Goal: Task Accomplishment & Management: Manage account settings

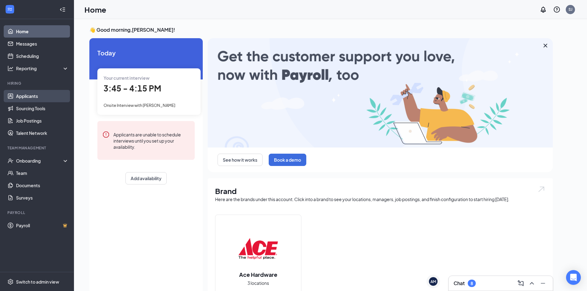
click at [41, 98] on link "Applicants" at bounding box center [42, 96] width 53 height 12
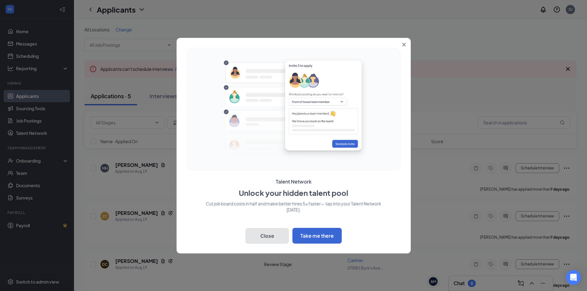
click at [277, 239] on button "Close" at bounding box center [266, 235] width 43 height 15
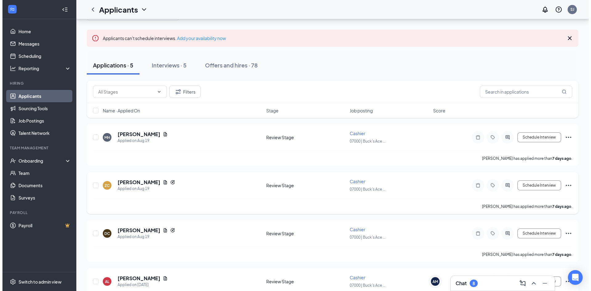
scroll to position [62, 0]
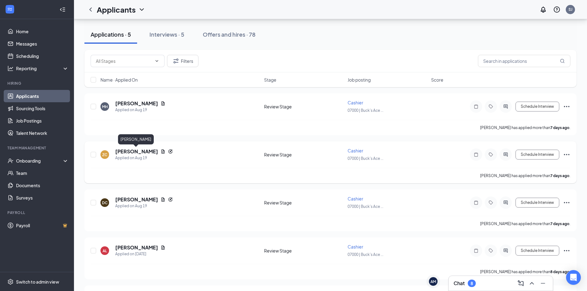
click at [133, 151] on h5 "[PERSON_NAME]" at bounding box center [136, 151] width 43 height 7
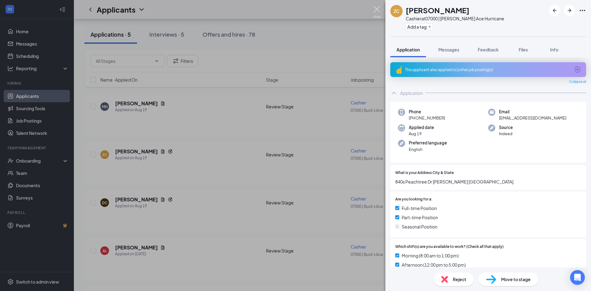
click at [379, 10] on img at bounding box center [377, 12] width 8 height 12
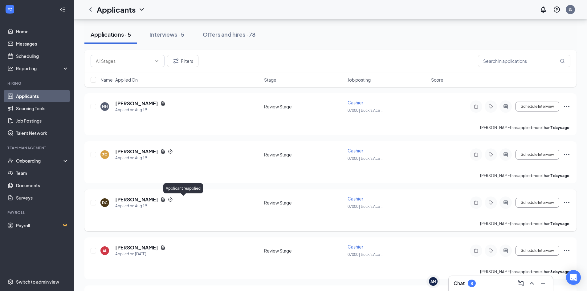
click at [172, 198] on icon "Reapply" at bounding box center [170, 199] width 4 height 4
click at [173, 201] on icon "Reapply" at bounding box center [170, 199] width 5 height 5
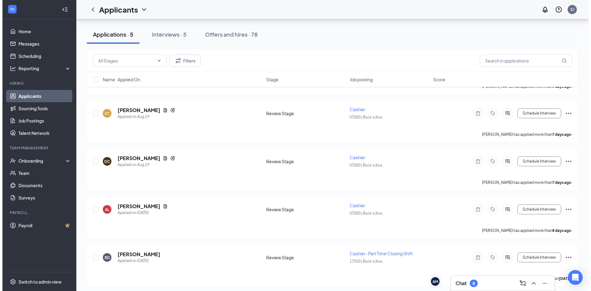
scroll to position [105, 0]
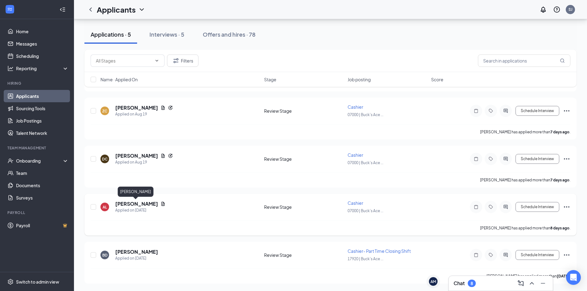
click at [135, 203] on h5 "[PERSON_NAME]" at bounding box center [136, 204] width 43 height 7
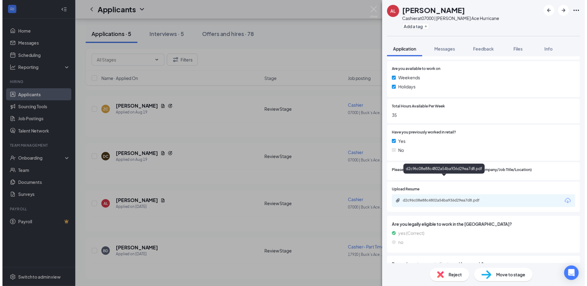
scroll to position [246, 0]
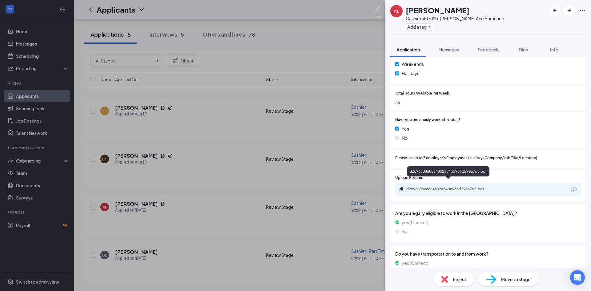
click at [460, 187] on div "d2c96c08e88c4802a54ba936d29ea7d8.pdf" at bounding box center [450, 189] width 86 height 5
click at [375, 11] on img at bounding box center [377, 12] width 8 height 12
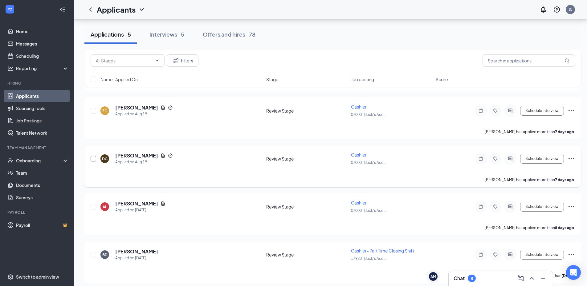
click at [95, 159] on input "checkbox" at bounding box center [94, 159] width 6 height 6
checkbox input "true"
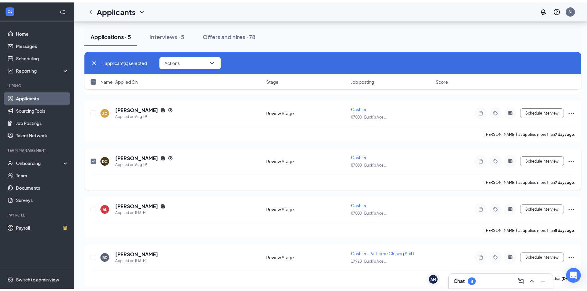
scroll to position [44, 0]
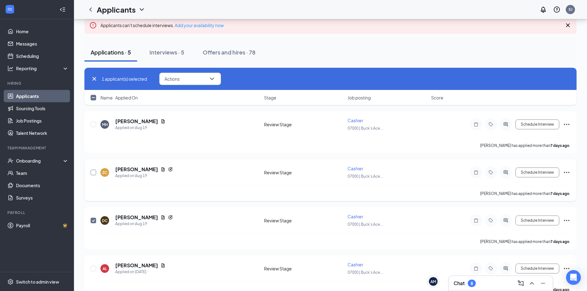
click at [95, 171] on input "checkbox" at bounding box center [94, 173] width 6 height 6
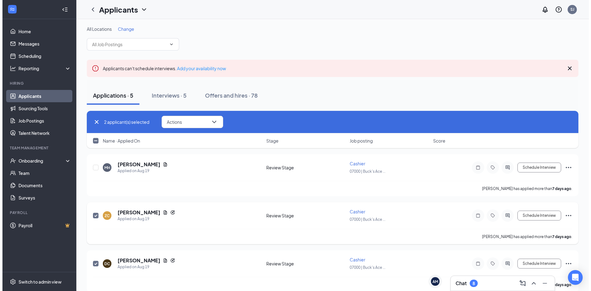
scroll to position [0, 0]
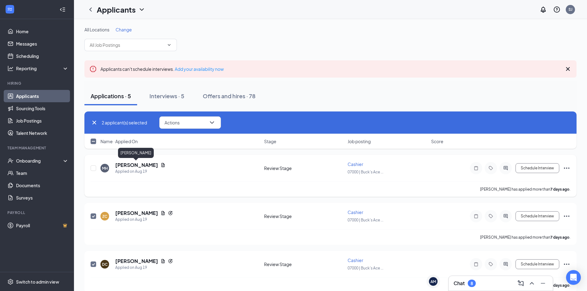
click at [136, 163] on h5 "[PERSON_NAME]" at bounding box center [136, 165] width 43 height 7
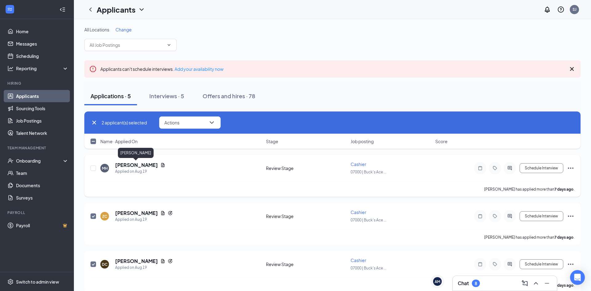
checkbox input "false"
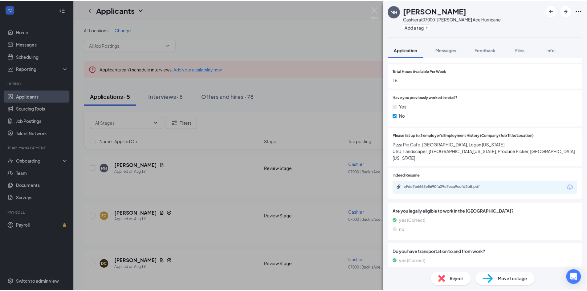
scroll to position [252, 0]
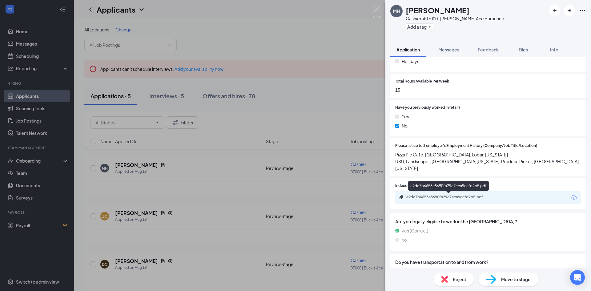
click at [454, 196] on div "e9dc7b6653e8690fa29c7eca9ccfd2b5.pdf" at bounding box center [450, 197] width 86 height 5
click at [525, 281] on span "Move to stage" at bounding box center [516, 279] width 30 height 7
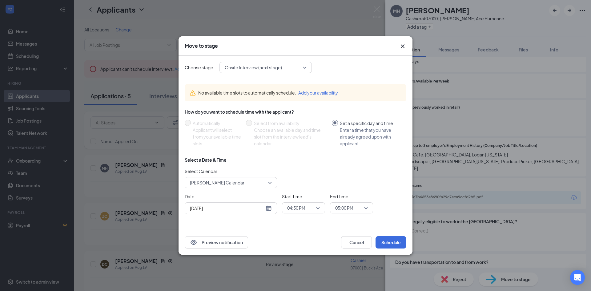
click at [402, 44] on icon "Cross" at bounding box center [402, 46] width 7 height 7
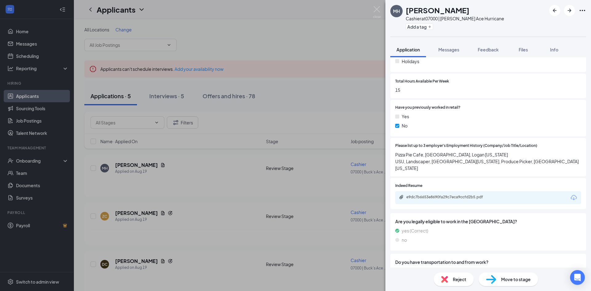
click at [511, 280] on span "Move to stage" at bounding box center [516, 279] width 30 height 7
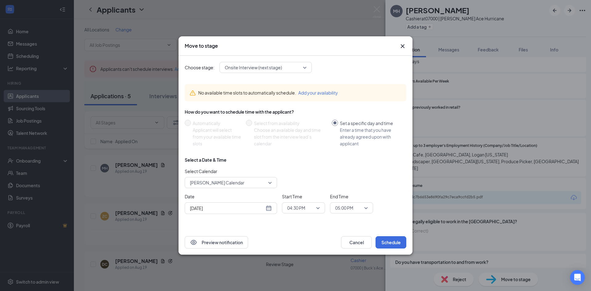
radio input "false"
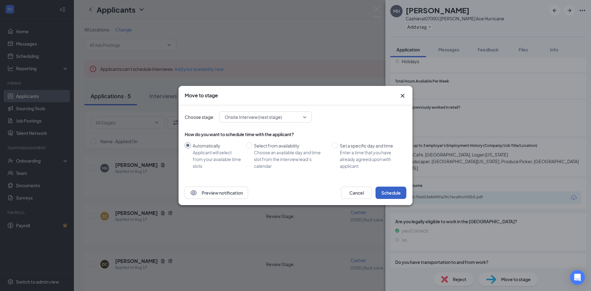
click at [387, 193] on button "Schedule" at bounding box center [391, 193] width 31 height 12
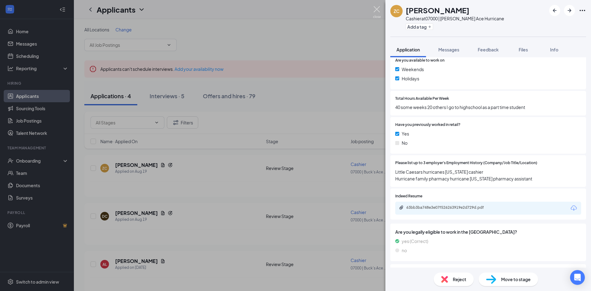
click at [378, 8] on img at bounding box center [377, 12] width 8 height 12
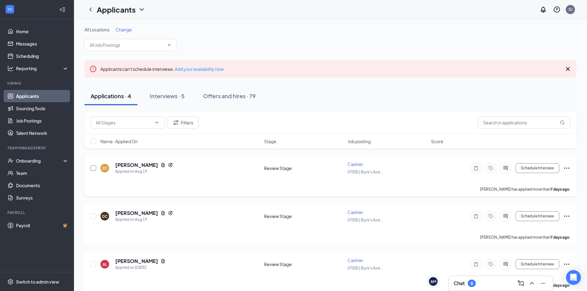
click at [94, 168] on input "checkbox" at bounding box center [94, 168] width 6 height 6
checkbox input "true"
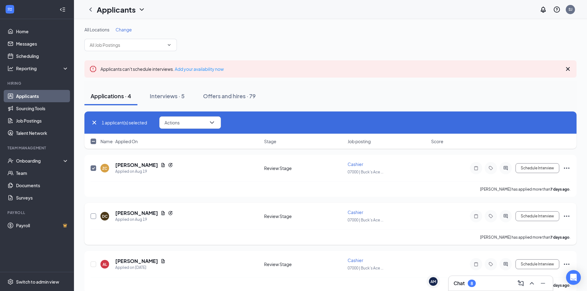
click at [91, 218] on input "checkbox" at bounding box center [94, 216] width 6 height 6
checkbox input "true"
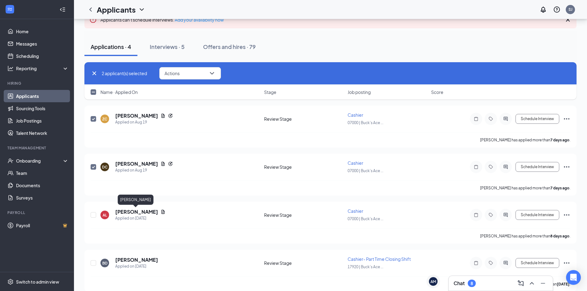
scroll to position [57, 0]
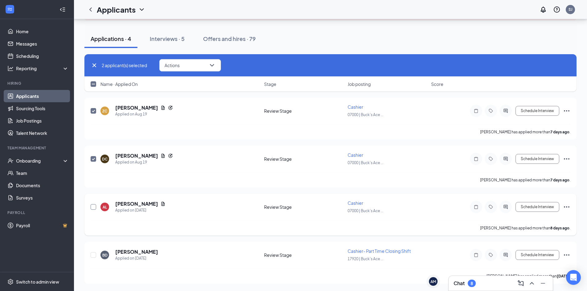
click at [95, 206] on input "checkbox" at bounding box center [94, 207] width 6 height 6
checkbox input "true"
click at [189, 63] on button "Actions" at bounding box center [190, 65] width 62 height 12
click at [183, 141] on p "Reject" at bounding box center [191, 140] width 53 height 6
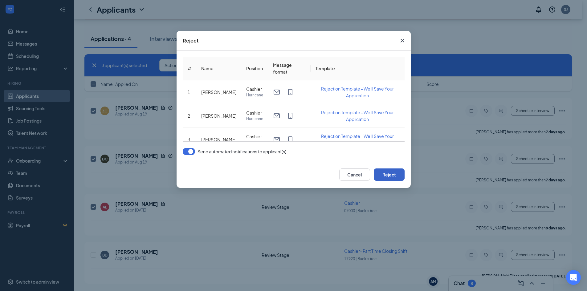
click at [387, 175] on button "Reject" at bounding box center [389, 174] width 31 height 12
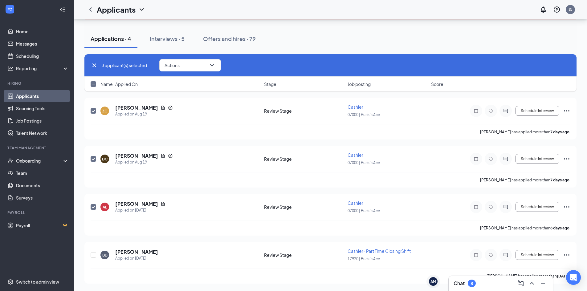
checkbox input "false"
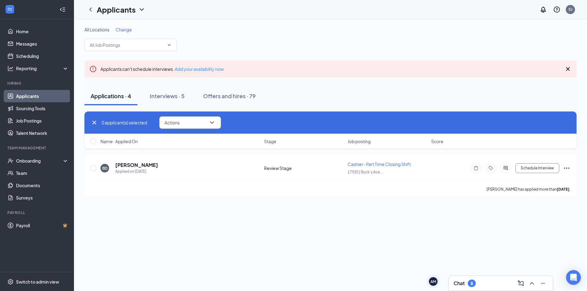
scroll to position [0, 0]
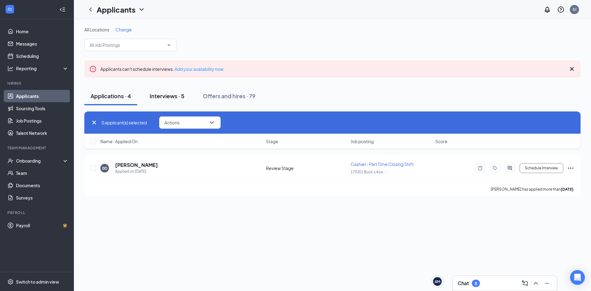
click at [162, 97] on div "Interviews · 5" at bounding box center [167, 96] width 35 height 8
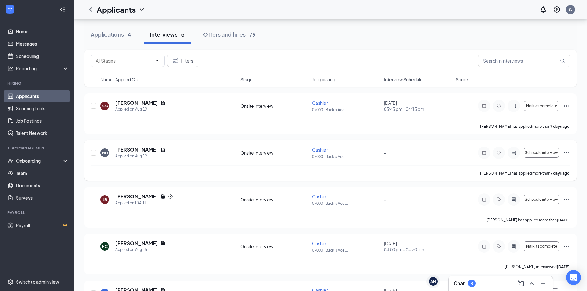
scroll to position [92, 0]
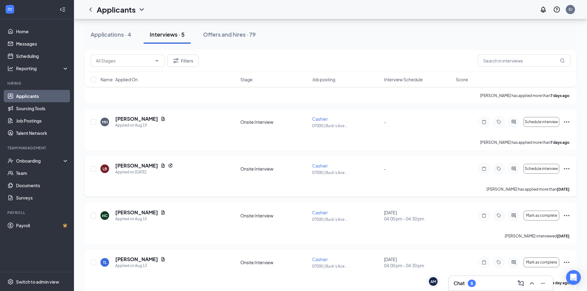
click at [567, 170] on icon "Ellipses" at bounding box center [566, 168] width 7 height 7
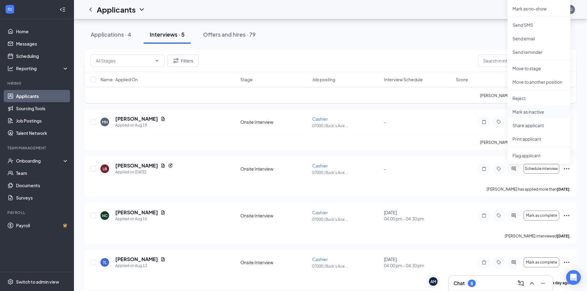
click at [533, 111] on p "Mark as inactive" at bounding box center [538, 112] width 53 height 6
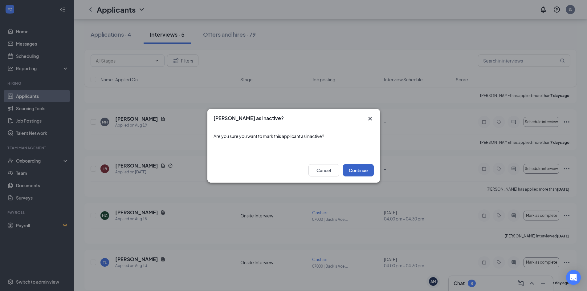
click at [351, 166] on button "Continue" at bounding box center [358, 170] width 31 height 12
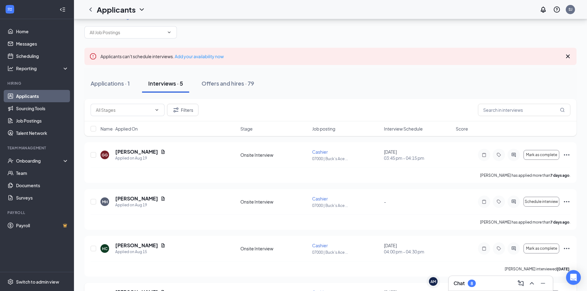
scroll to position [0, 0]
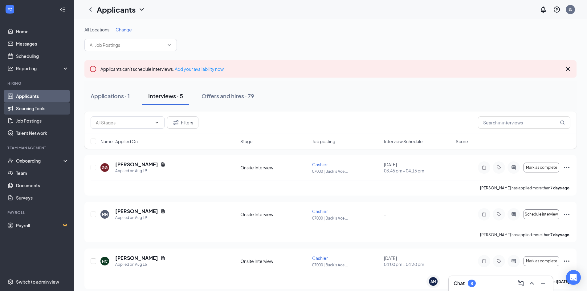
click at [38, 111] on link "Sourcing Tools" at bounding box center [42, 108] width 53 height 12
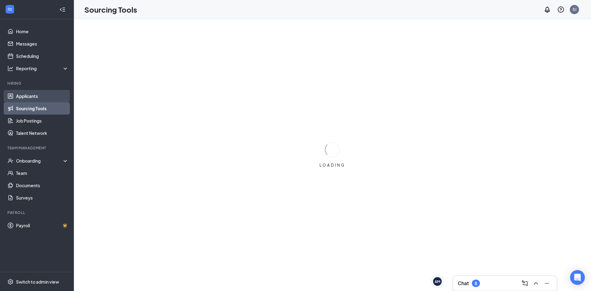
click at [34, 98] on link "Applicants" at bounding box center [42, 96] width 53 height 12
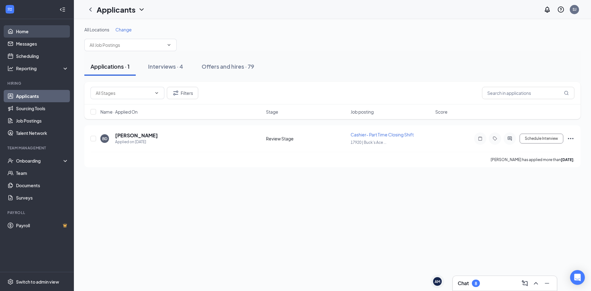
click at [38, 32] on link "Home" at bounding box center [42, 31] width 53 height 12
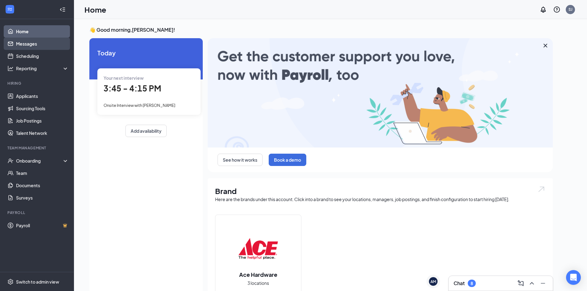
click at [27, 46] on link "Messages" at bounding box center [42, 44] width 53 height 12
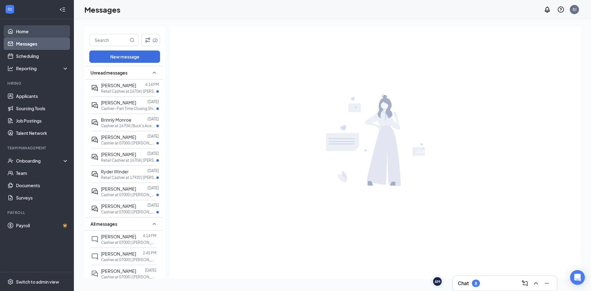
click at [28, 34] on link "Home" at bounding box center [42, 31] width 53 height 12
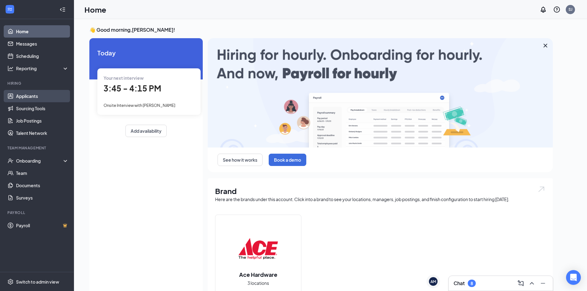
click at [38, 97] on link "Applicants" at bounding box center [42, 96] width 53 height 12
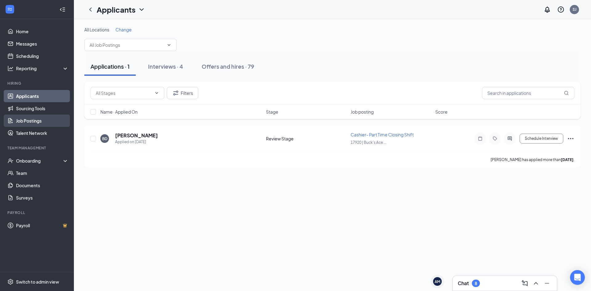
click at [43, 121] on link "Job Postings" at bounding box center [42, 121] width 53 height 12
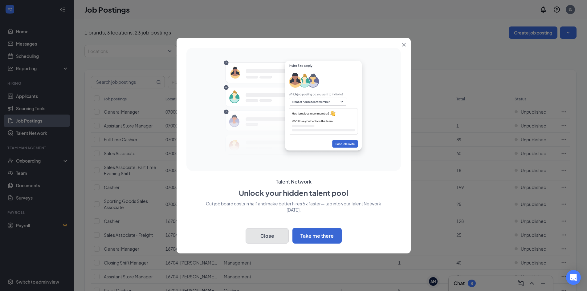
click at [274, 233] on button "Close" at bounding box center [266, 235] width 43 height 15
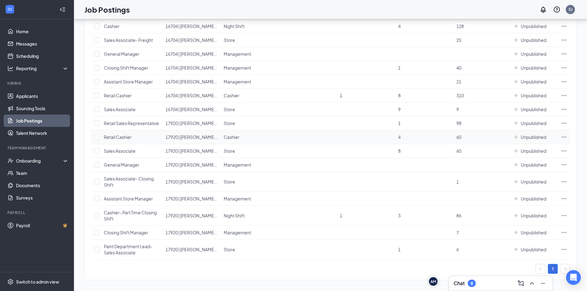
scroll to position [198, 0]
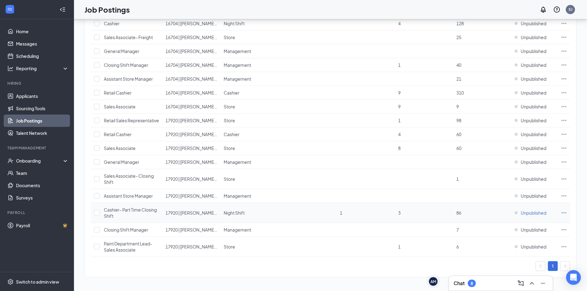
click at [539, 214] on span "Unpublished" at bounding box center [534, 213] width 26 height 6
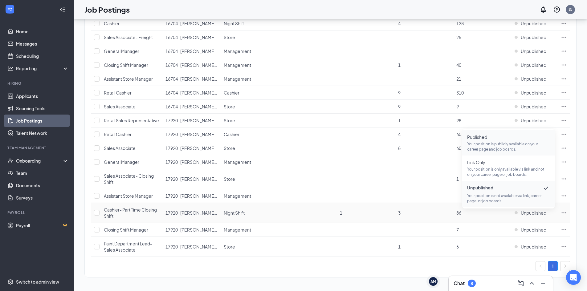
click at [512, 142] on p "Your position is publicly available on your career page and job boards." at bounding box center [508, 146] width 83 height 10
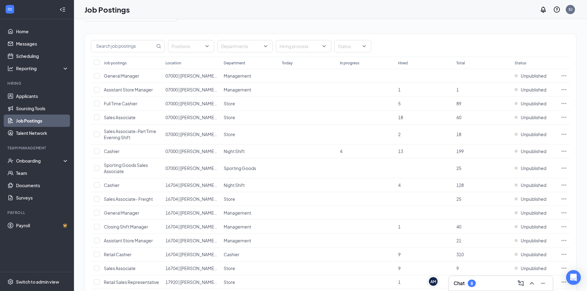
scroll to position [0, 0]
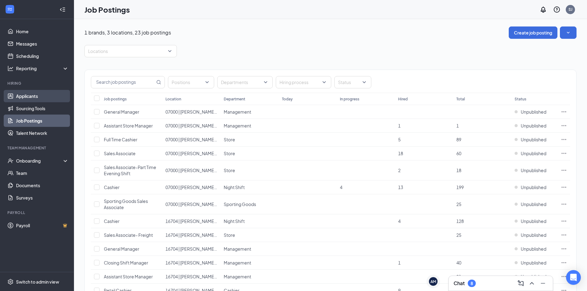
click at [33, 97] on link "Applicants" at bounding box center [42, 96] width 53 height 12
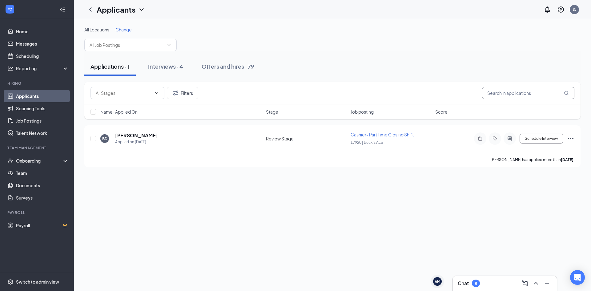
click at [514, 92] on input "text" at bounding box center [528, 93] width 92 height 12
type input "Braya"
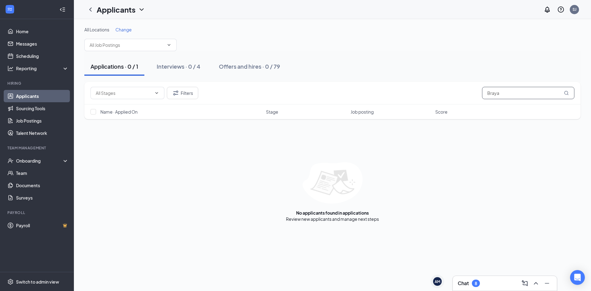
drag, startPoint x: 509, startPoint y: 93, endPoint x: 474, endPoint y: 92, distance: 35.5
click at [474, 92] on div "Filters Braya" at bounding box center [333, 93] width 484 height 12
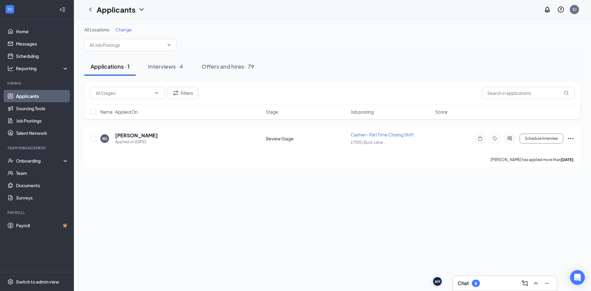
click at [31, 97] on link "Applicants" at bounding box center [42, 96] width 53 height 12
click at [30, 109] on link "Sourcing Tools" at bounding box center [42, 108] width 53 height 12
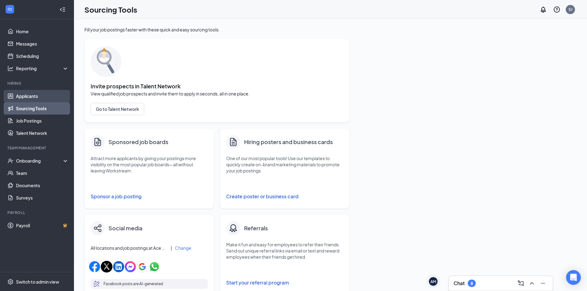
click at [30, 95] on link "Applicants" at bounding box center [42, 96] width 53 height 12
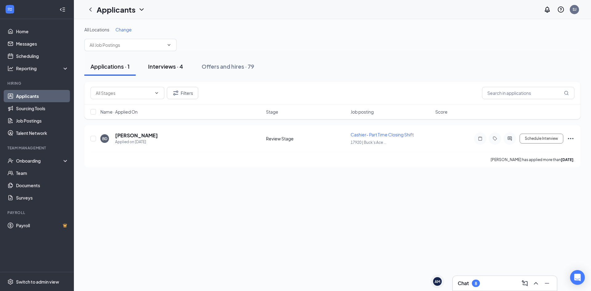
click at [172, 67] on div "Interviews · 4" at bounding box center [165, 67] width 35 height 8
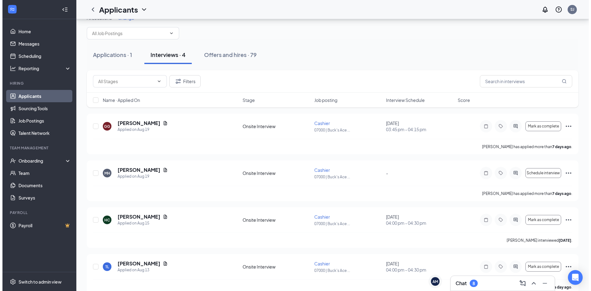
scroll to position [23, 0]
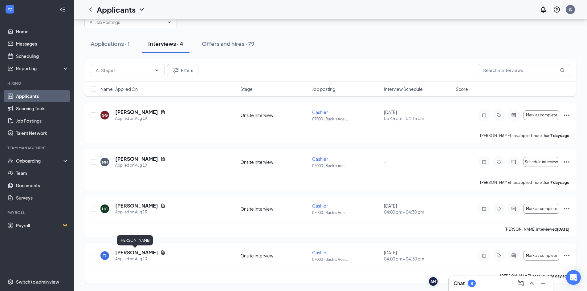
click at [136, 254] on h5 "[PERSON_NAME]" at bounding box center [136, 252] width 43 height 7
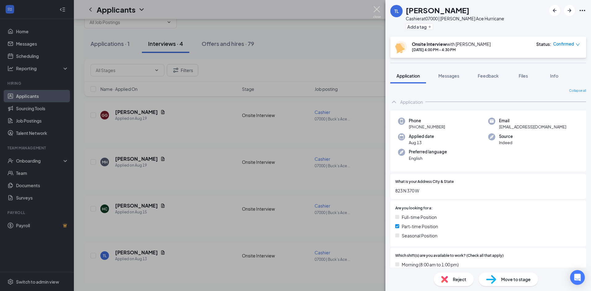
click at [376, 9] on img at bounding box center [377, 12] width 8 height 12
